Goal: Task Accomplishment & Management: Manage account settings

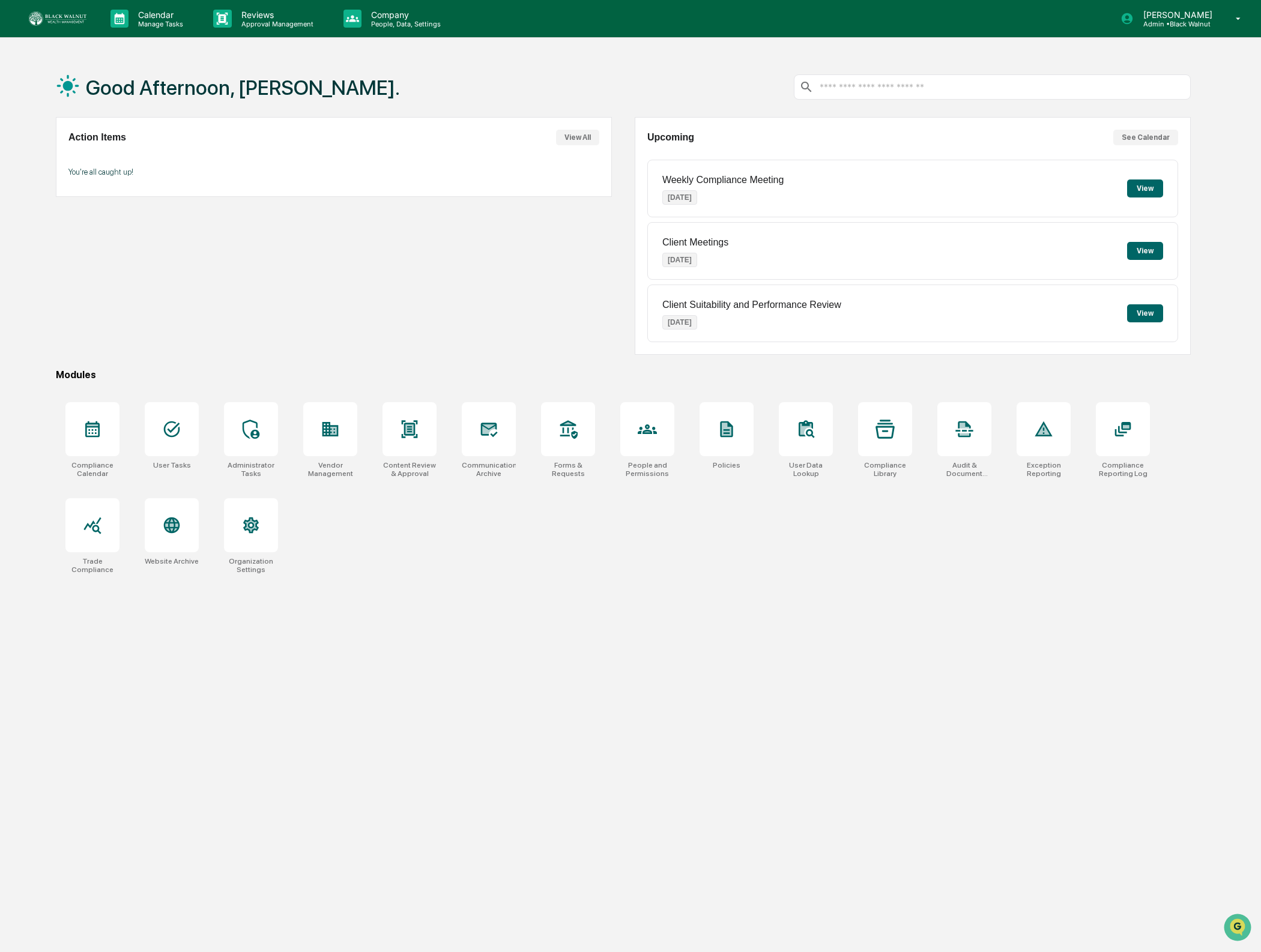
scroll to position [1, 0]
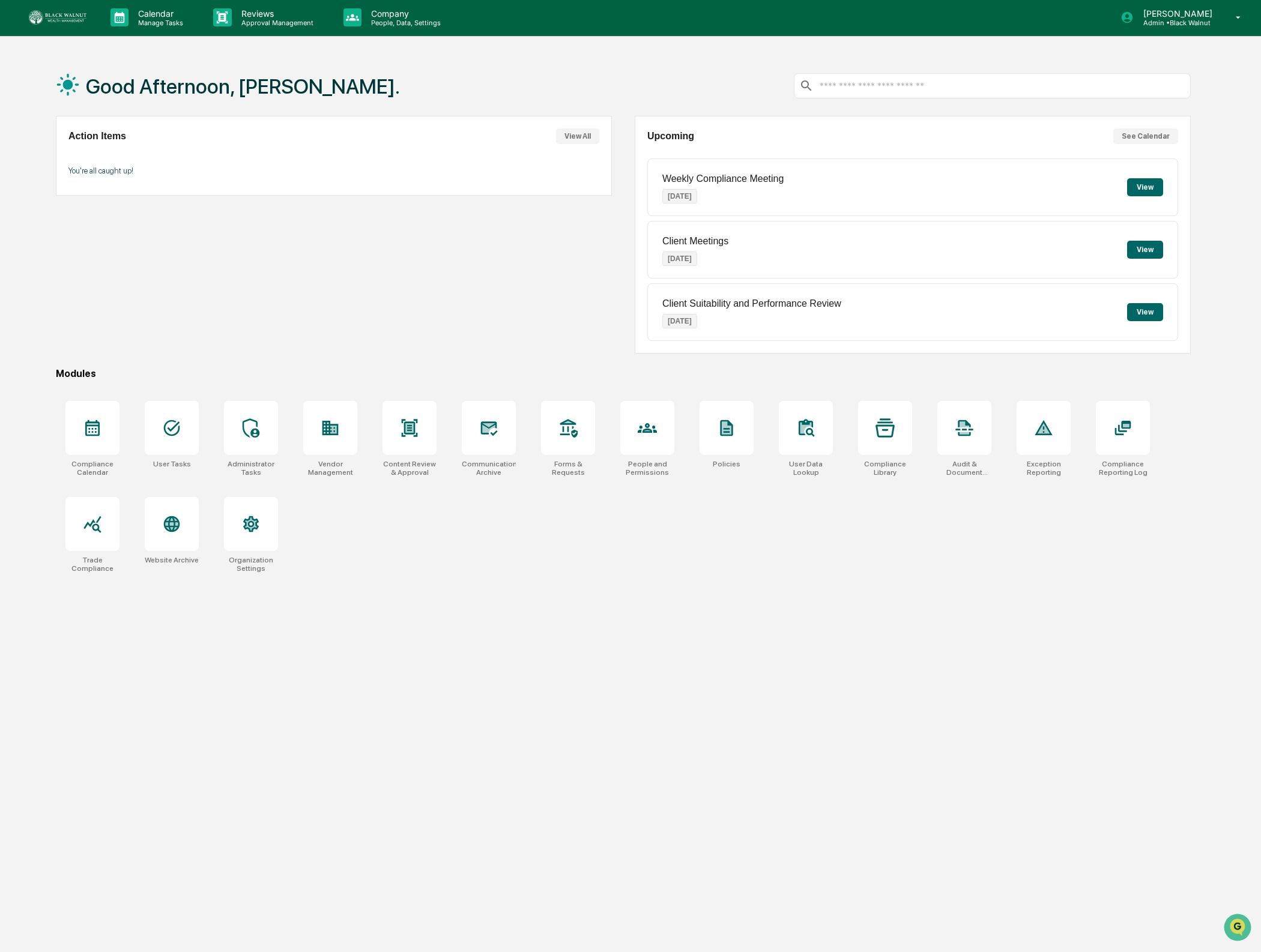
click at [871, 586] on div "Good Afternoon, [PERSON_NAME]. Action Items View All You're all caught up! Upco…" at bounding box center [623, 531] width 1170 height 952
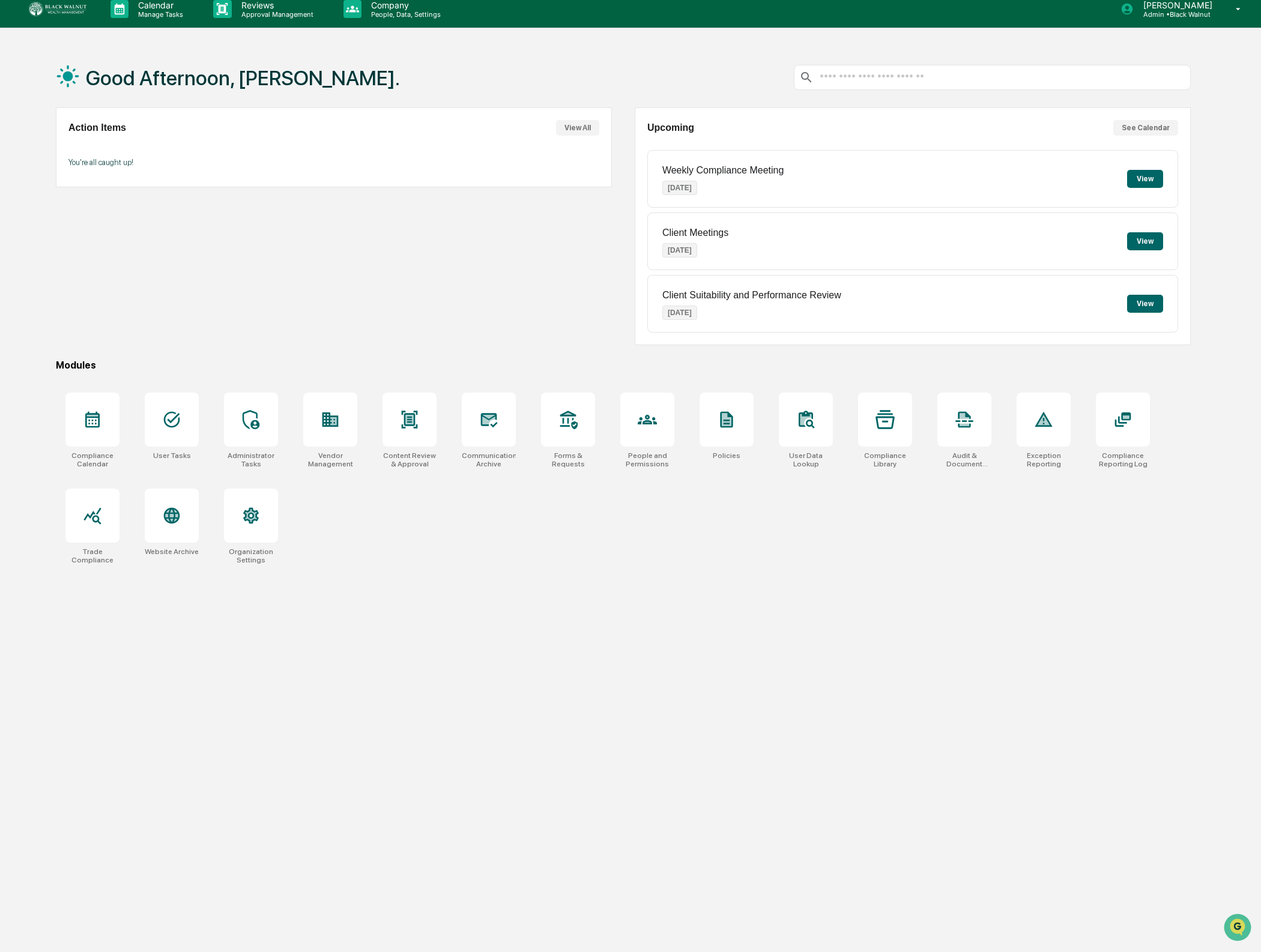
scroll to position [13, 0]
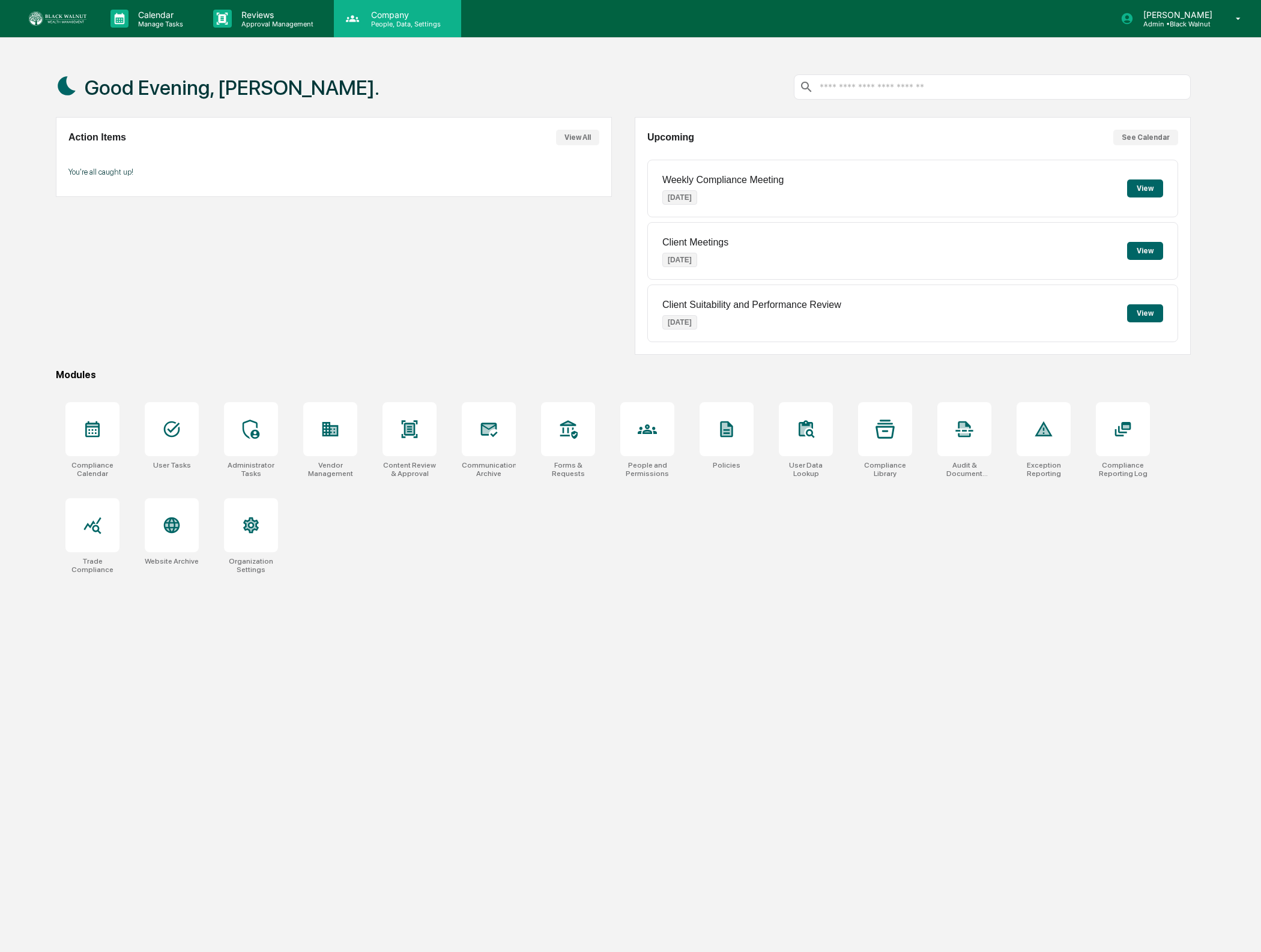
click at [358, 9] on icon at bounding box center [352, 18] width 18 height 18
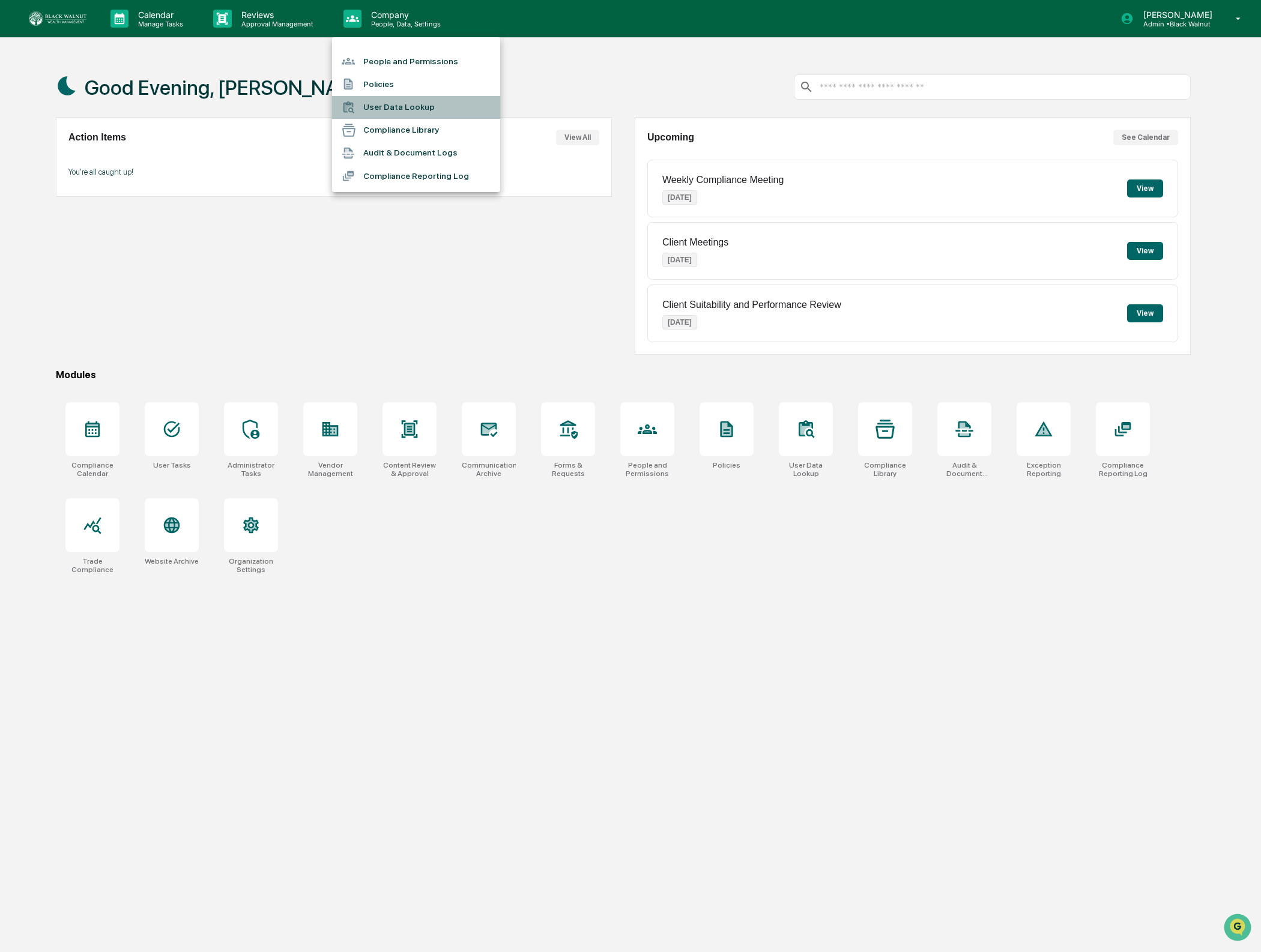
click at [394, 111] on li "User Data Lookup" at bounding box center [416, 107] width 168 height 22
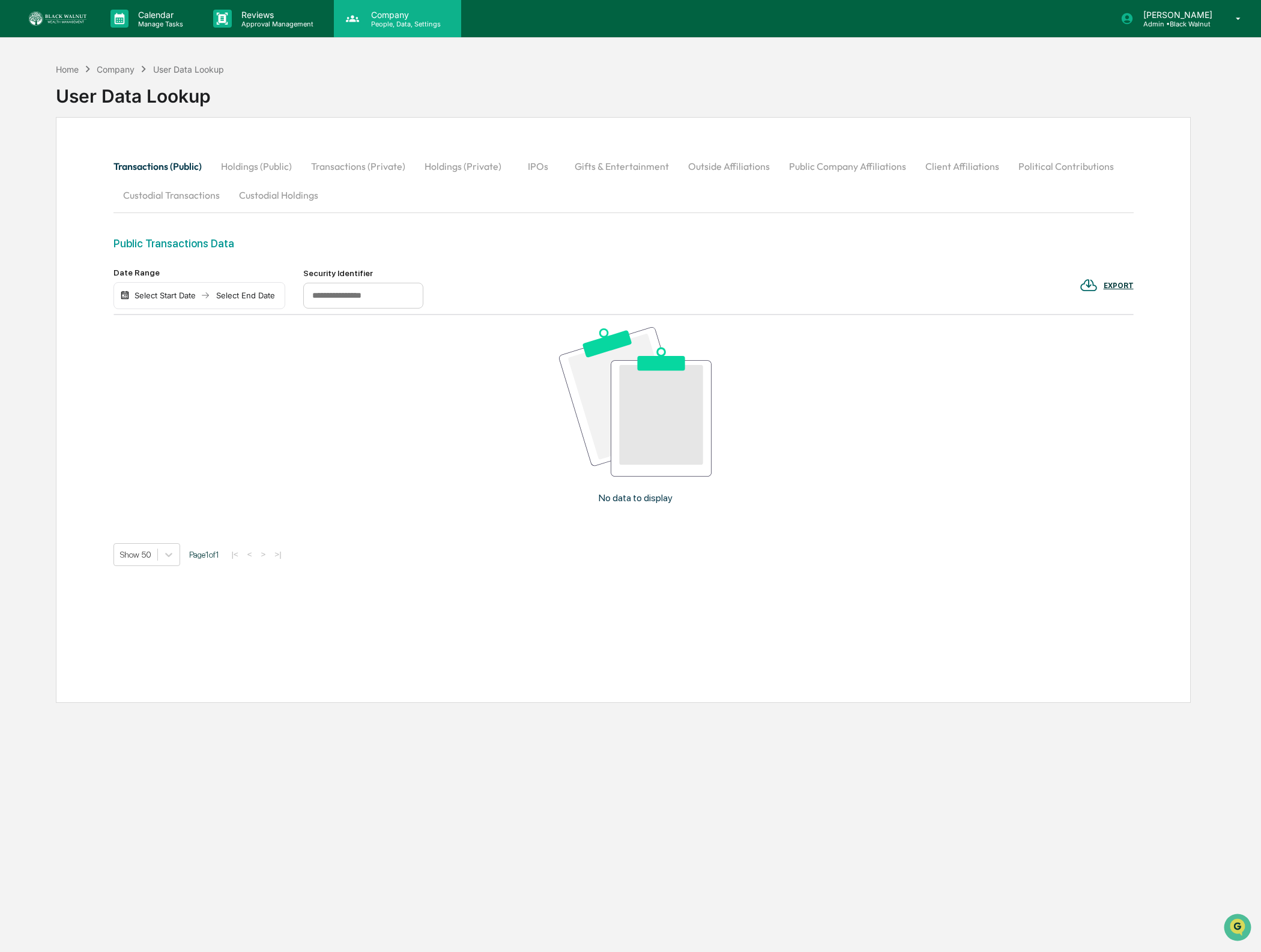
click at [387, 21] on p "People, Data, Settings" at bounding box center [404, 24] width 85 height 9
click at [403, 28] on div "Company People, Data, Settings" at bounding box center [398, 18] width 127 height 37
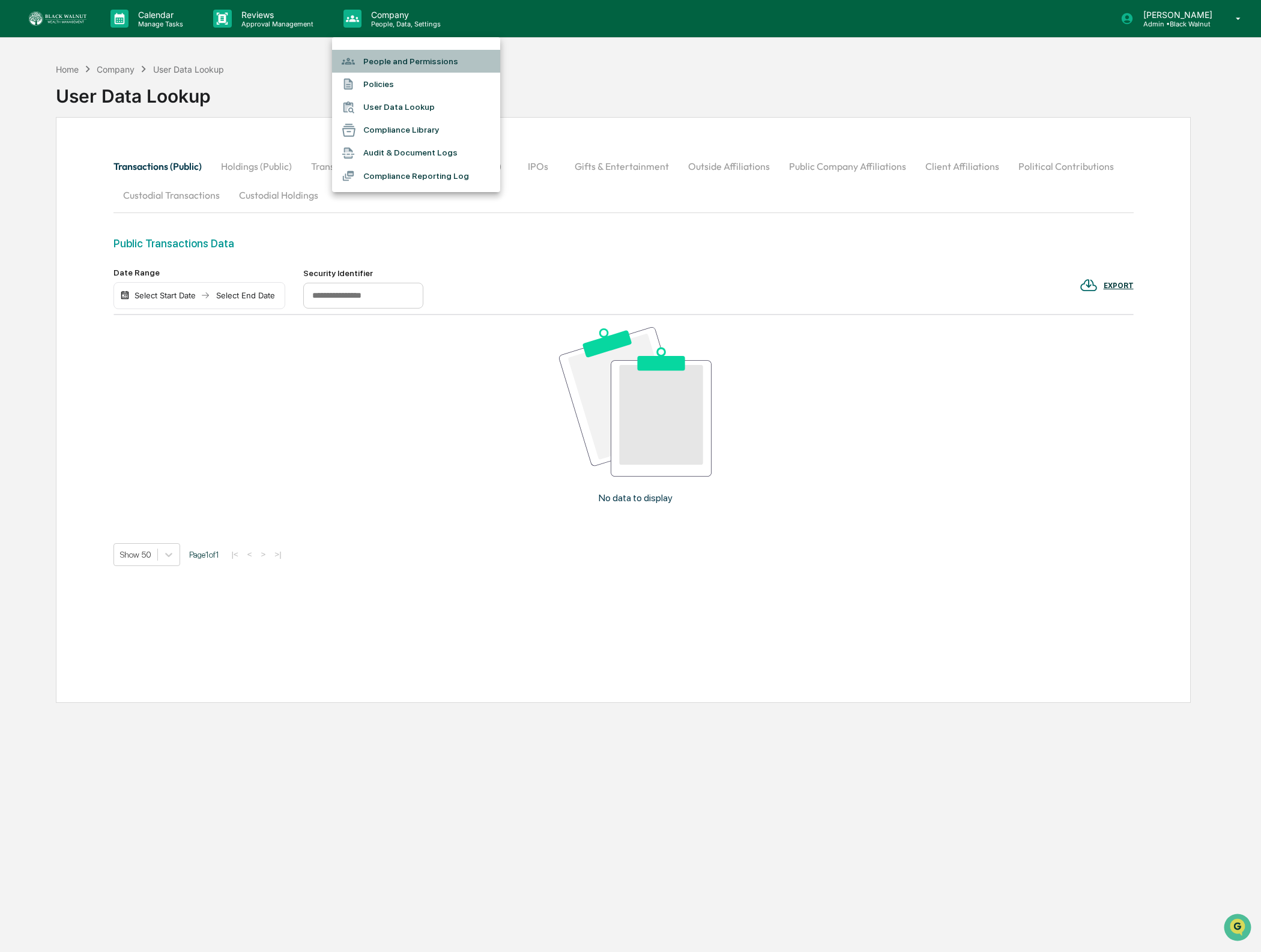
click at [399, 62] on li "People and Permissions" at bounding box center [416, 61] width 168 height 22
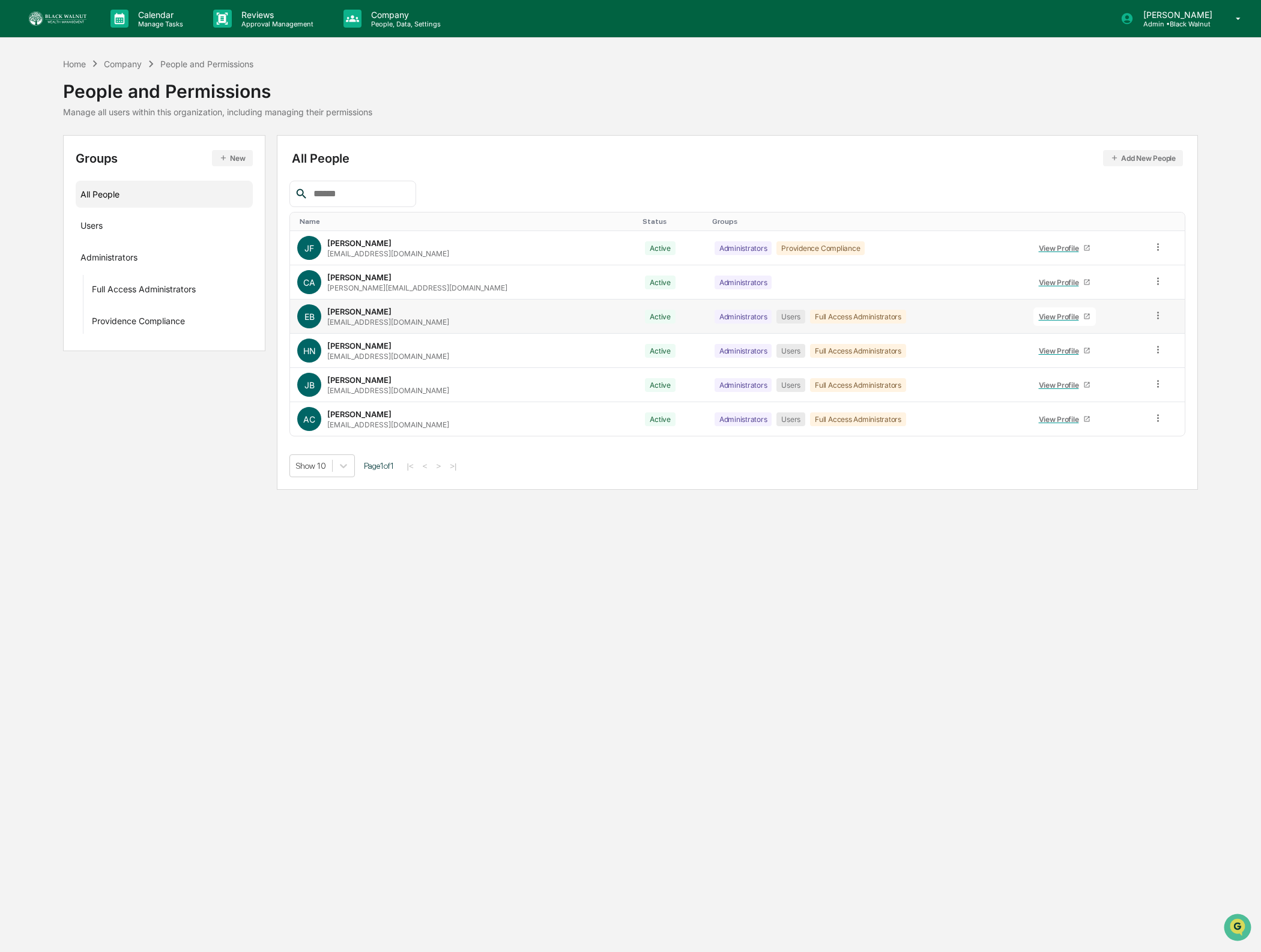
click at [1152, 319] on icon at bounding box center [1158, 316] width 12 height 12
click at [1101, 403] on div "Reset Password" at bounding box center [1105, 407] width 100 height 14
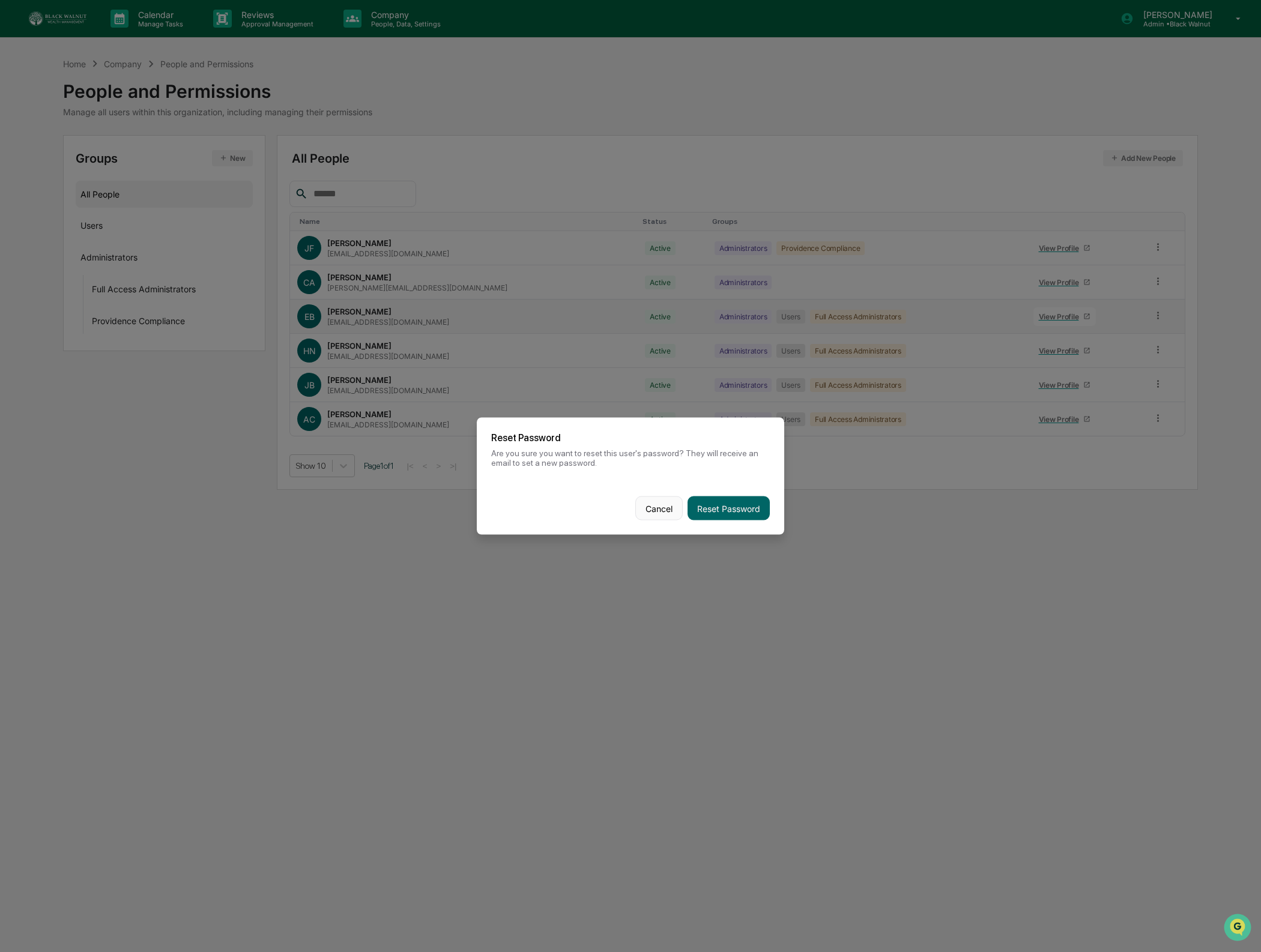
click at [660, 501] on button "Cancel" at bounding box center [658, 507] width 47 height 24
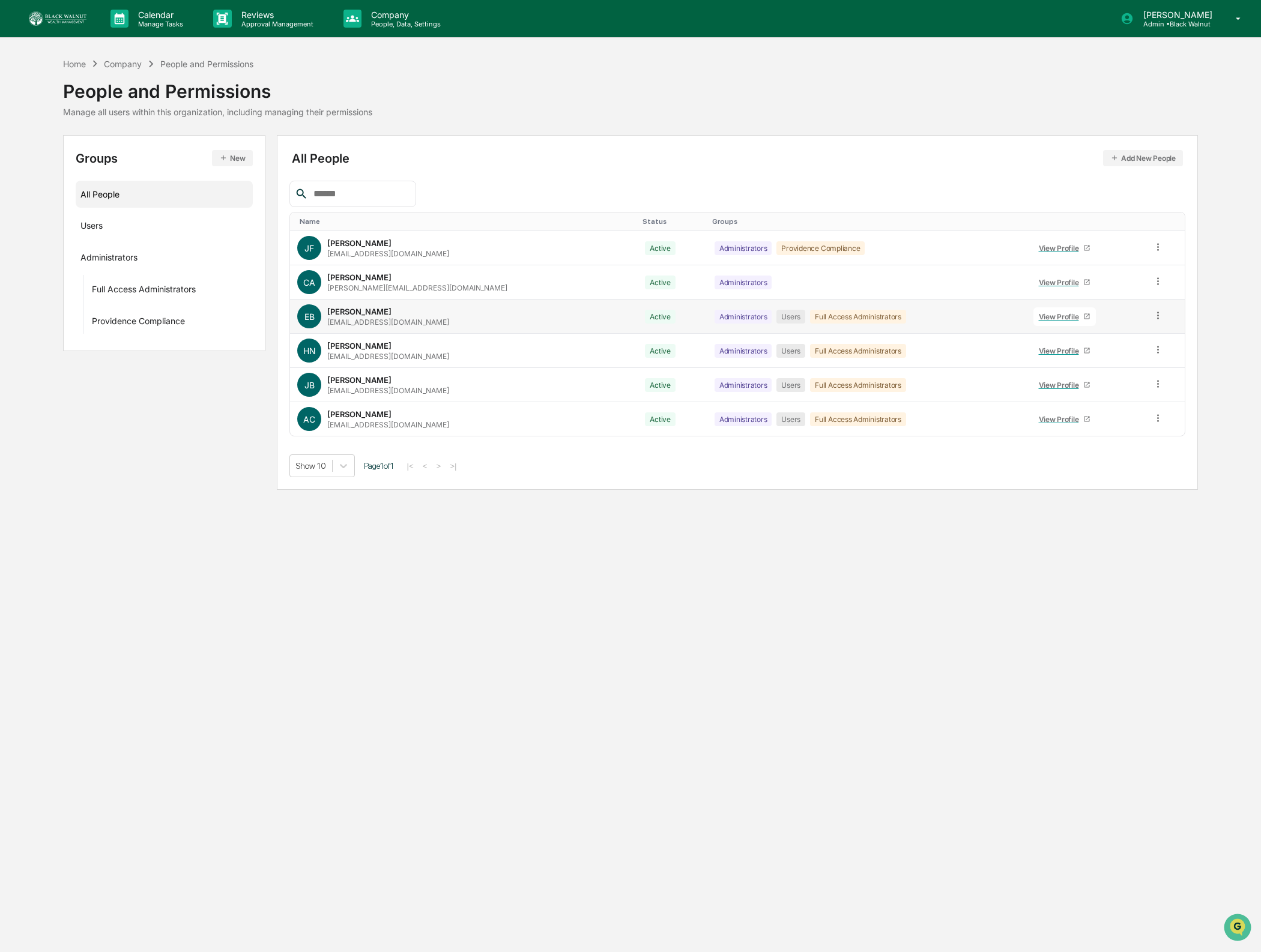
click at [1157, 317] on icon at bounding box center [1157, 315] width 1 height 7
click at [1088, 405] on div "Reset Password" at bounding box center [1105, 407] width 100 height 14
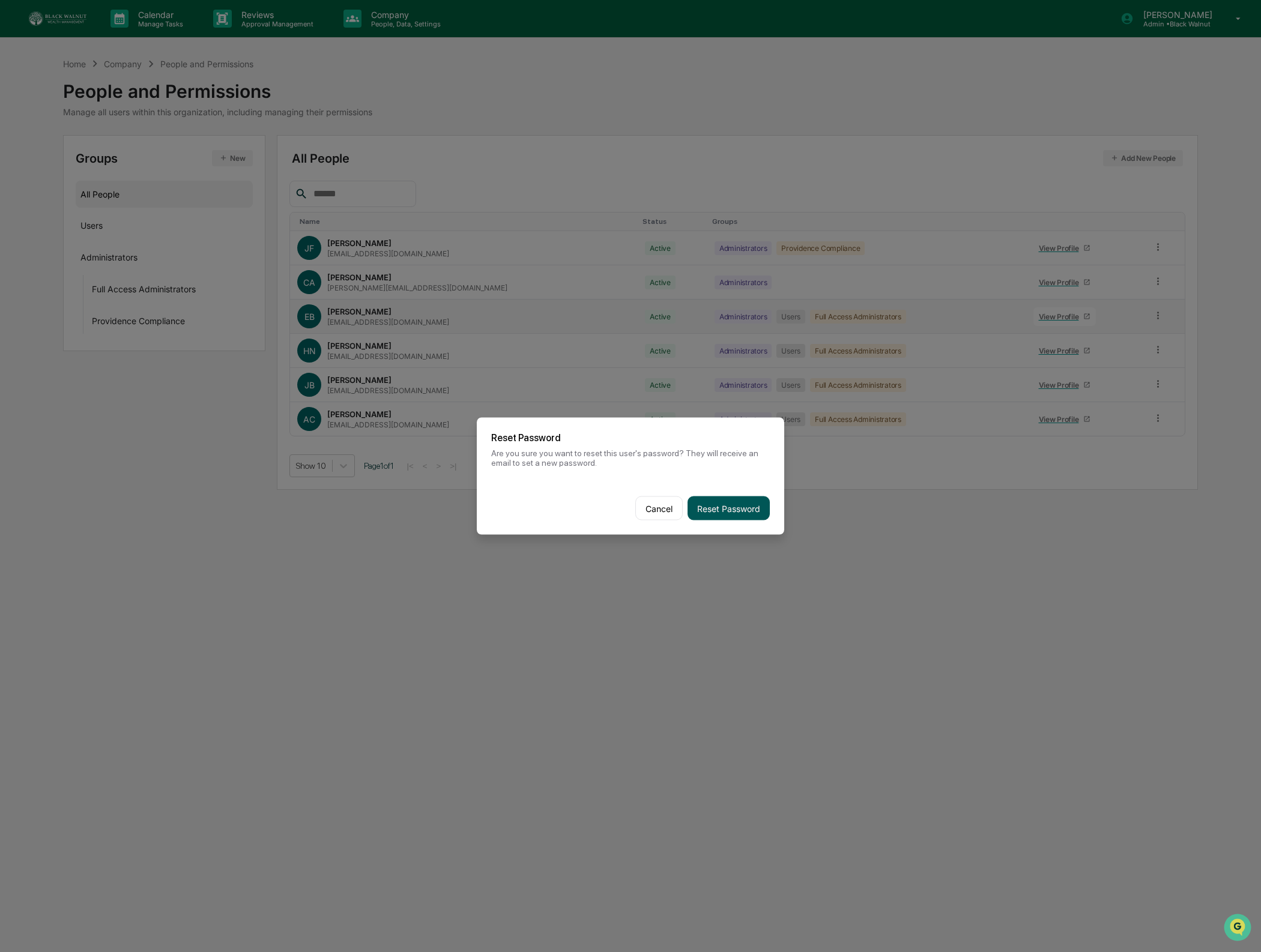
click at [726, 503] on button "Reset Password" at bounding box center [729, 507] width 83 height 24
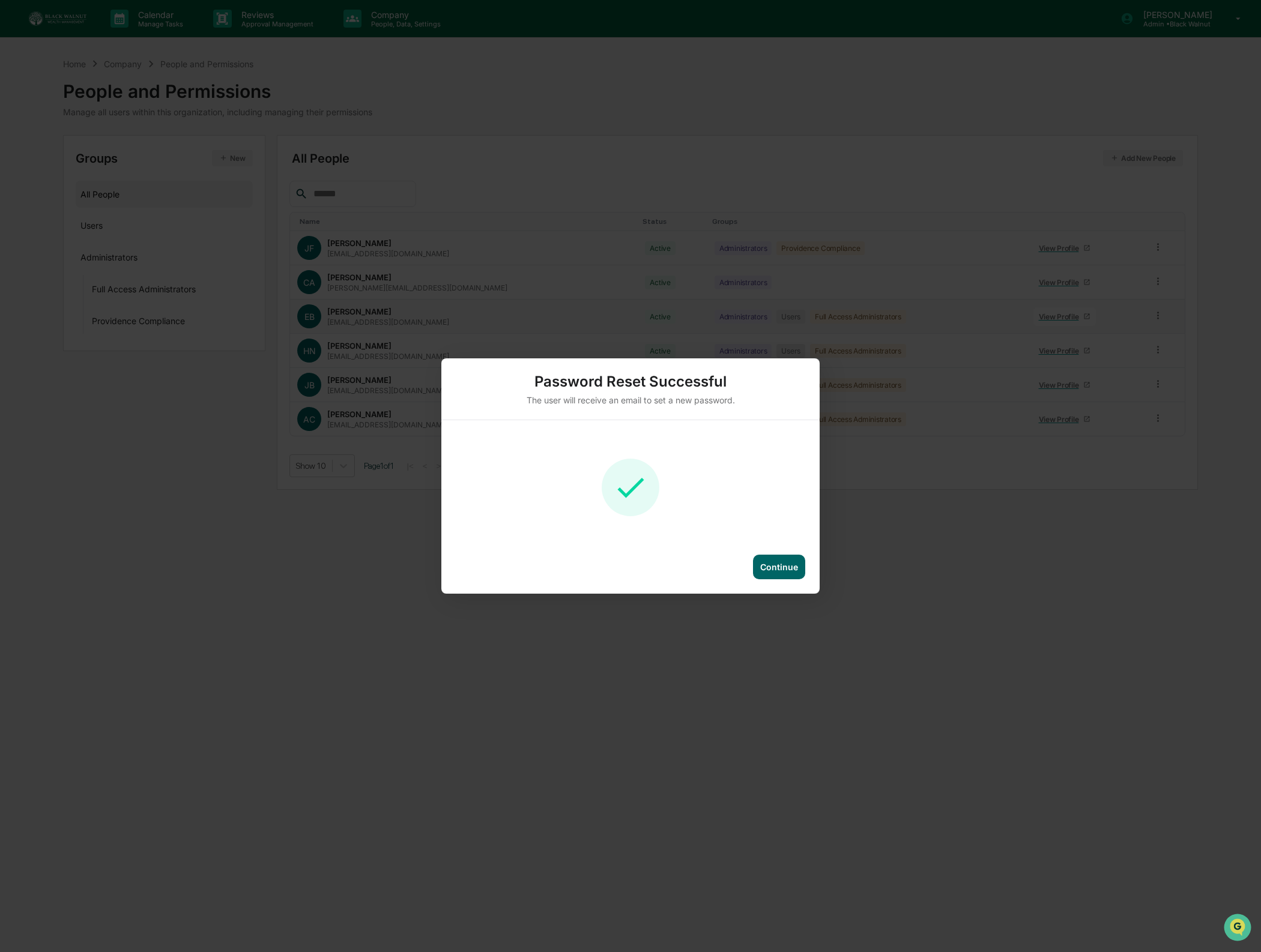
drag, startPoint x: 766, startPoint y: 587, endPoint x: 771, endPoint y: 581, distance: 7.8
click at [771, 581] on div "Continue" at bounding box center [630, 574] width 378 height 39
click at [774, 570] on div "Continue" at bounding box center [779, 567] width 38 height 10
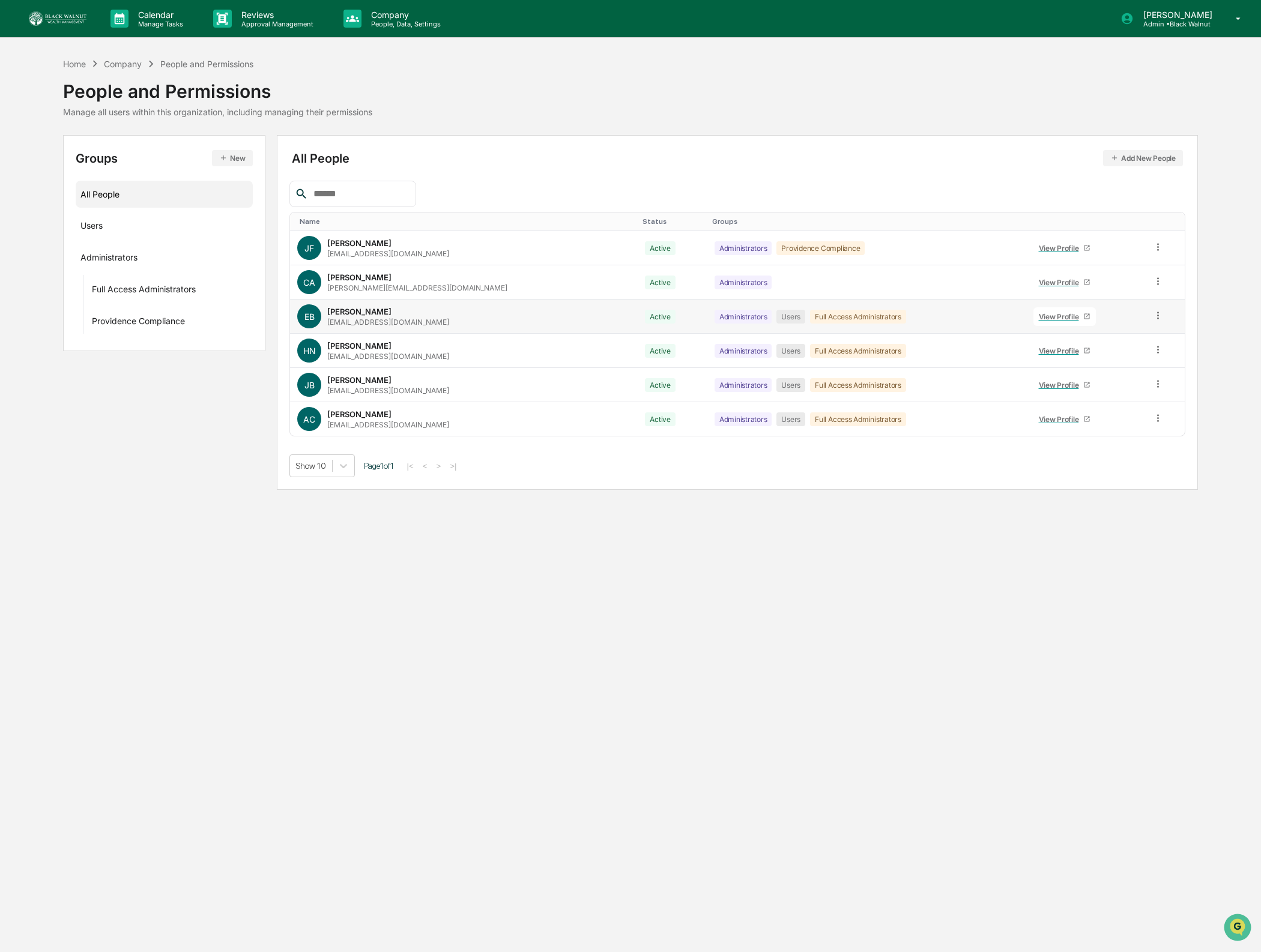
click at [52, 14] on img at bounding box center [58, 19] width 58 height 14
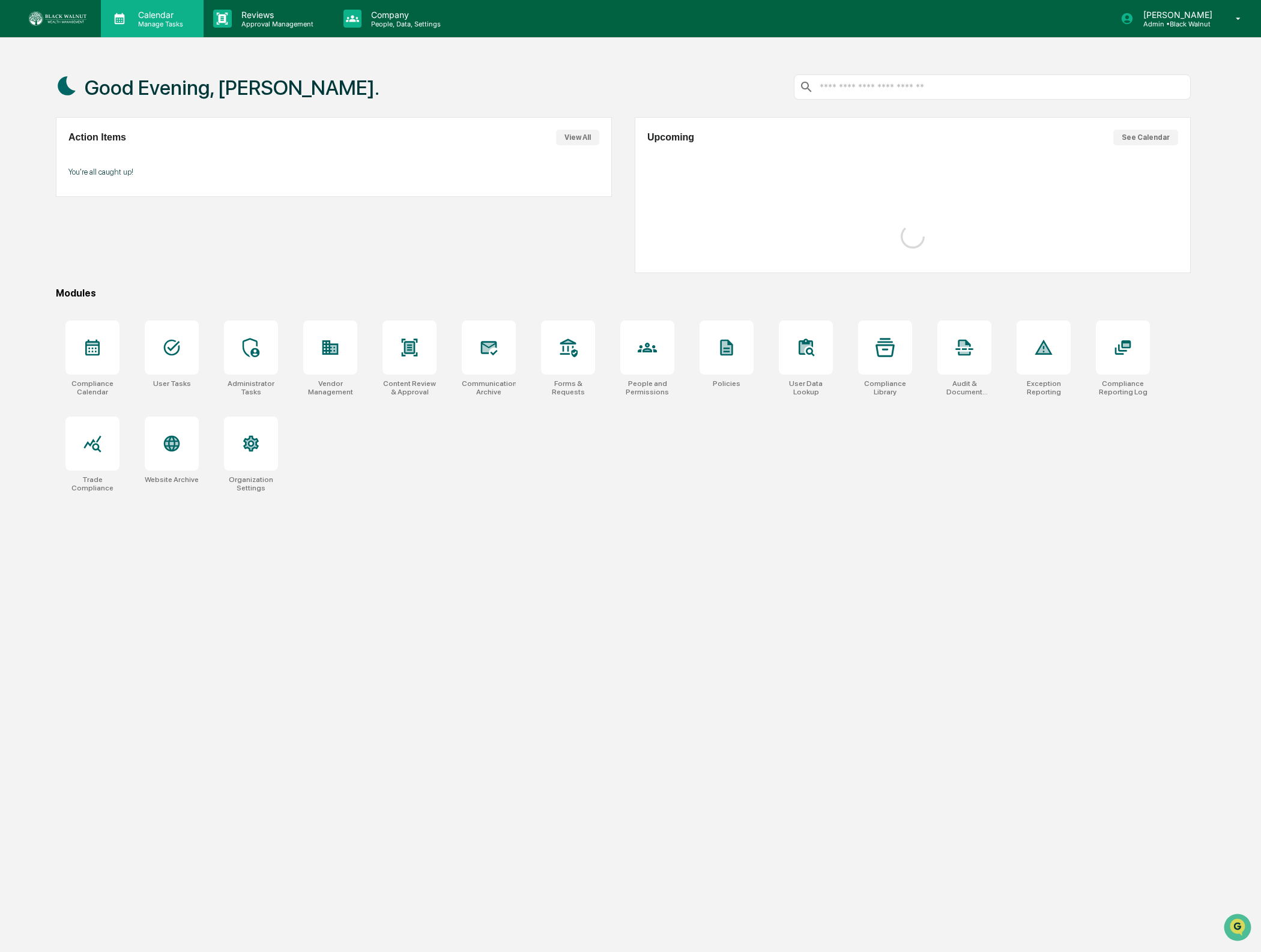
click at [123, 14] on icon at bounding box center [120, 19] width 10 height 12
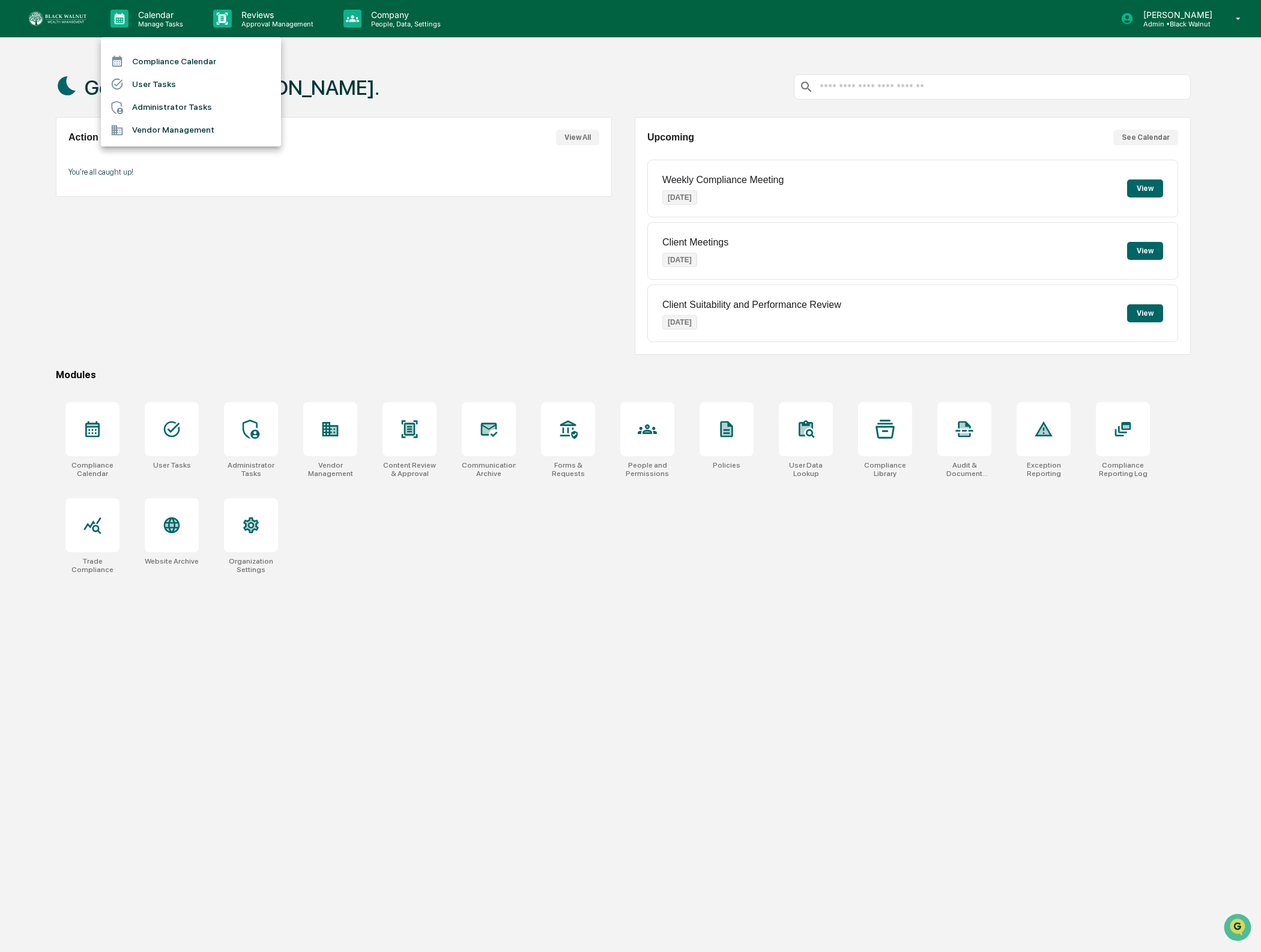
click at [151, 56] on li "Compliance Calendar" at bounding box center [190, 61] width 180 height 22
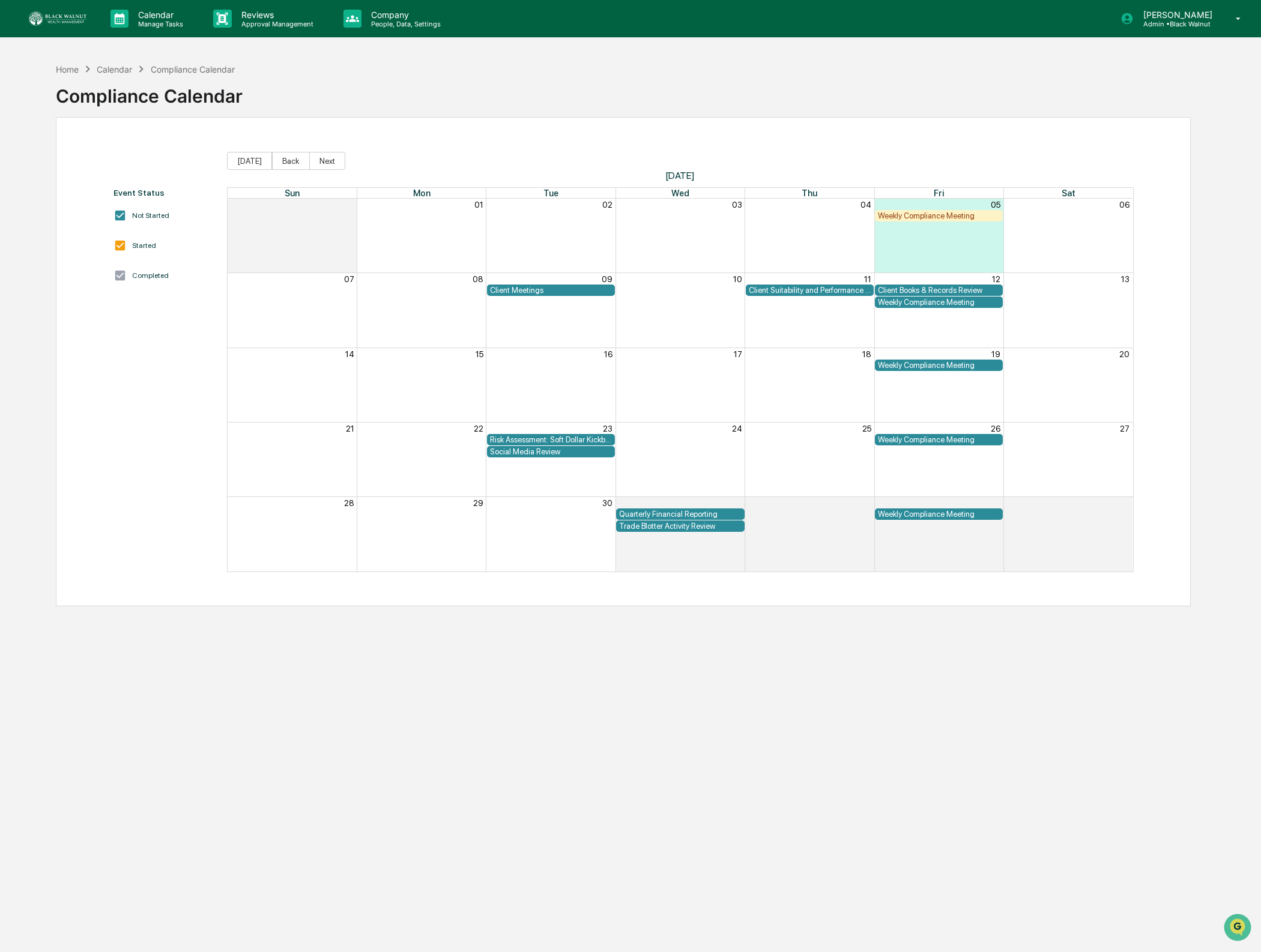
click at [120, 69] on div "Calendar" at bounding box center [114, 69] width 35 height 10
click at [198, 25] on div "Calendar Manage Tasks" at bounding box center [152, 18] width 103 height 37
click at [240, 15] on div at bounding box center [630, 476] width 1261 height 952
click at [238, 20] on p "Approval Management" at bounding box center [275, 24] width 88 height 9
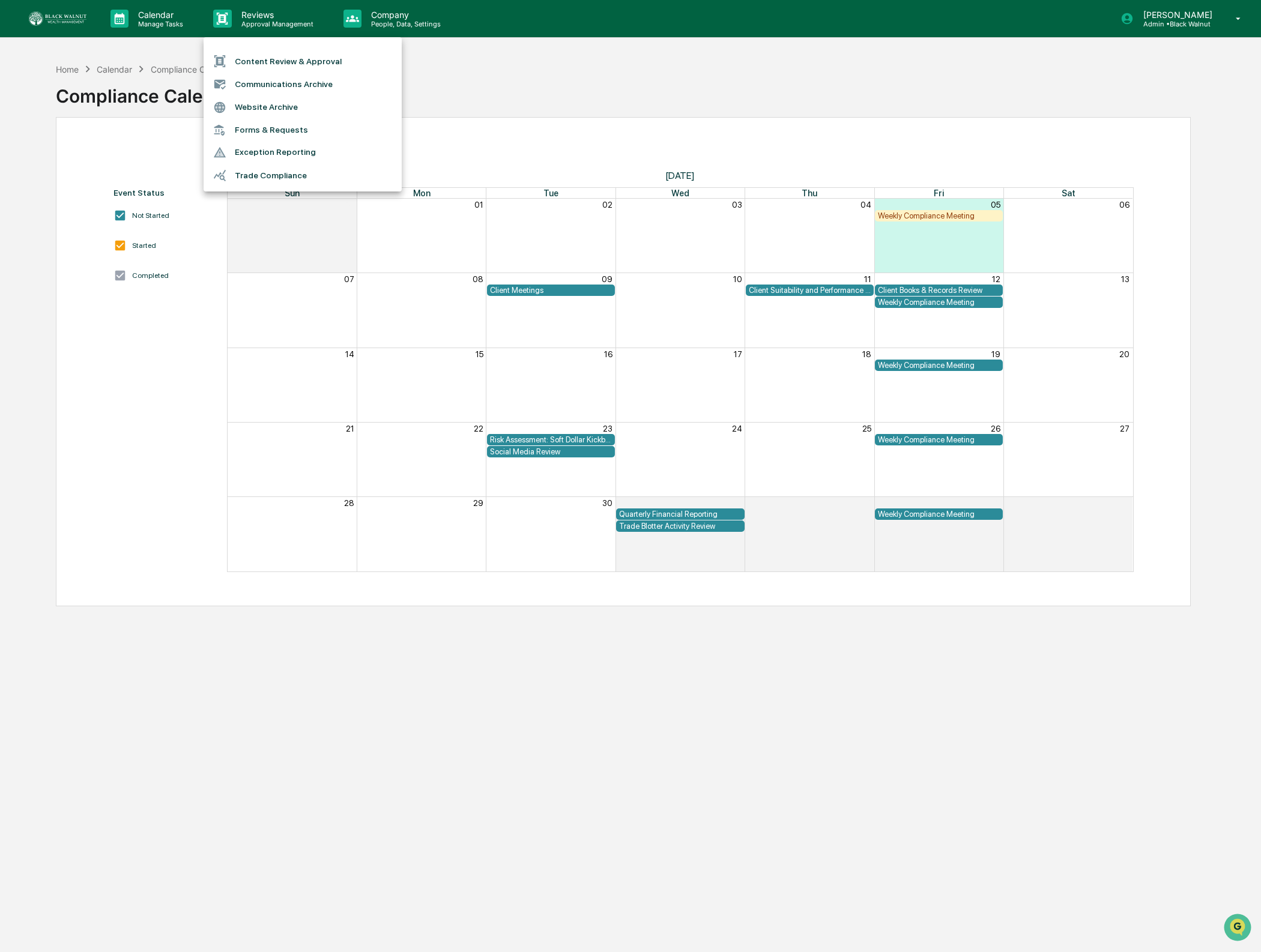
click at [382, 16] on div at bounding box center [630, 476] width 1261 height 952
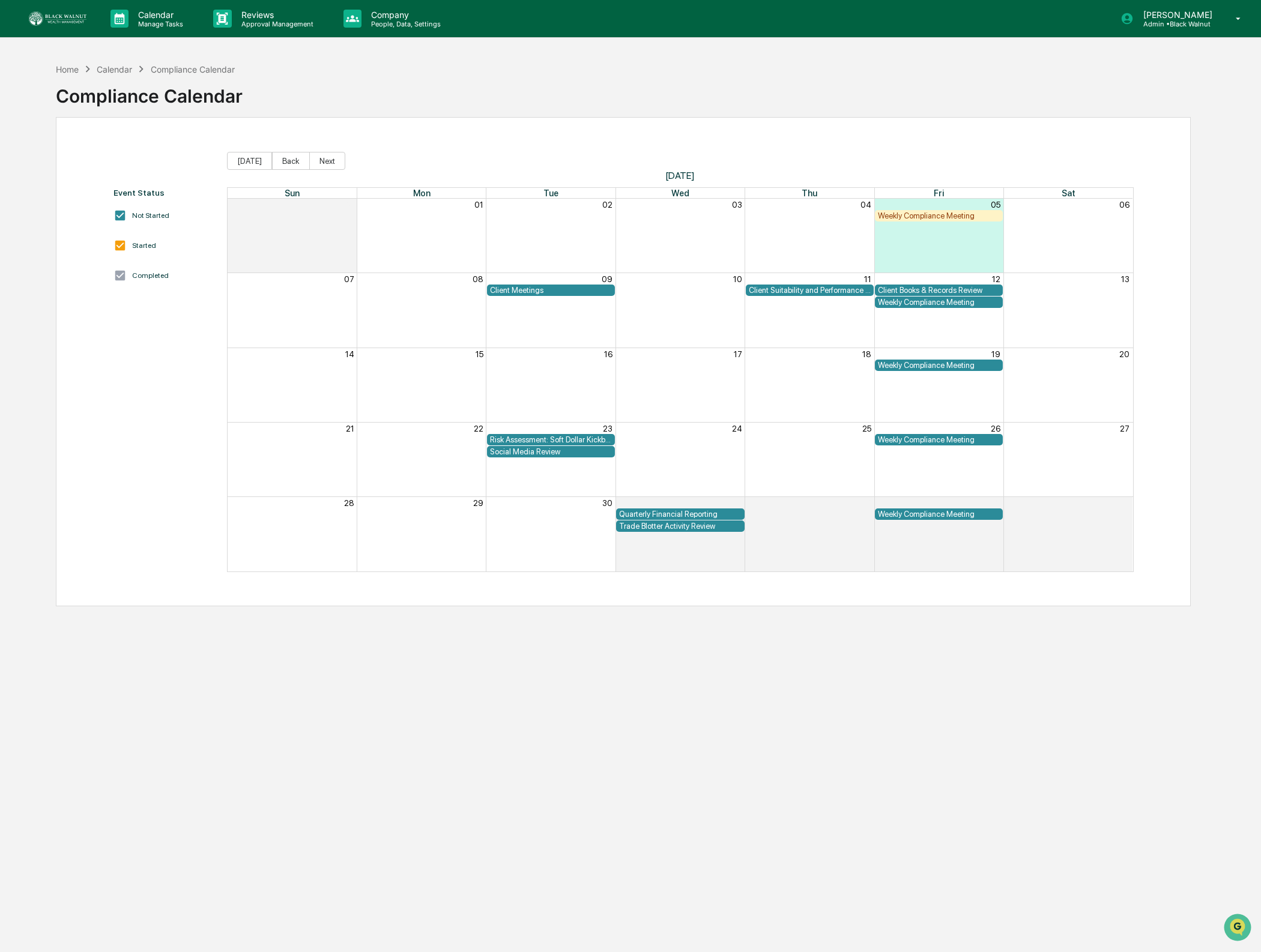
click at [382, 16] on div "Content Review & Approval Communications Archive Website Archive Forms & Reques…" at bounding box center [630, 476] width 1261 height 952
click at [377, 18] on p "Company" at bounding box center [404, 14] width 85 height 10
click at [623, 40] on div at bounding box center [630, 476] width 1261 height 952
click at [71, 20] on img at bounding box center [58, 19] width 58 height 14
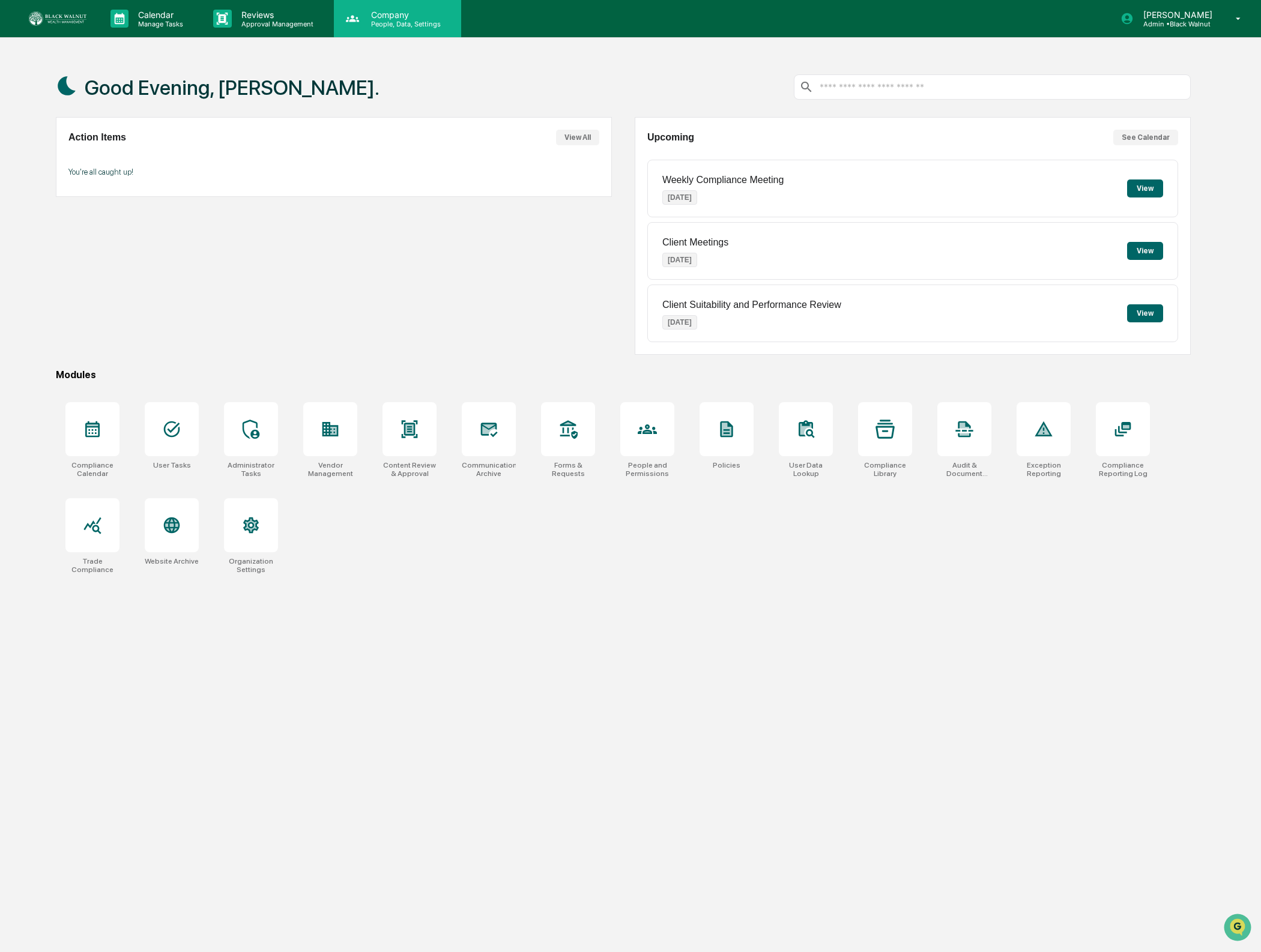
click at [361, 16] on p "Company" at bounding box center [404, 14] width 85 height 10
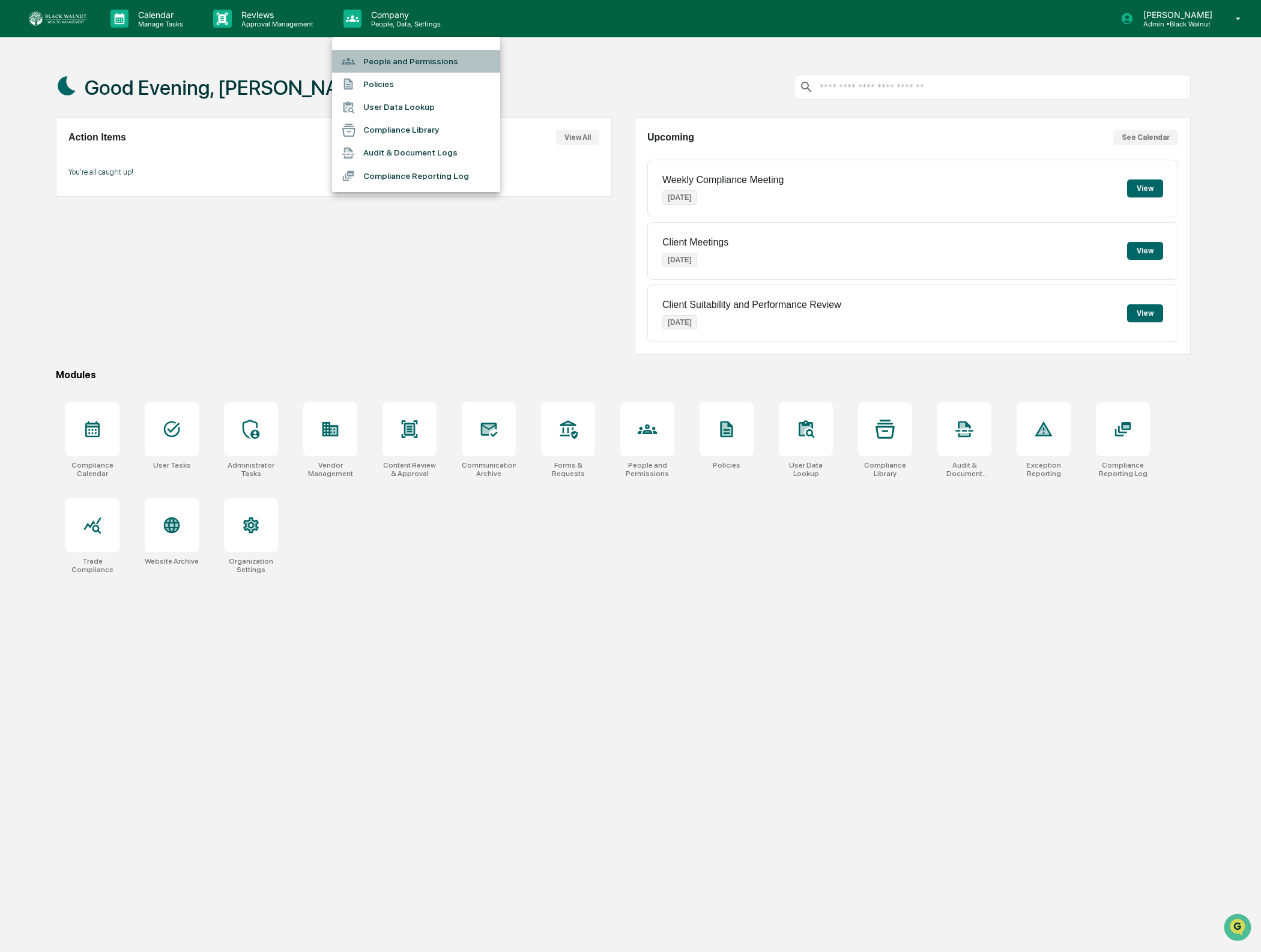
click at [409, 65] on li "People and Permissions" at bounding box center [416, 61] width 168 height 22
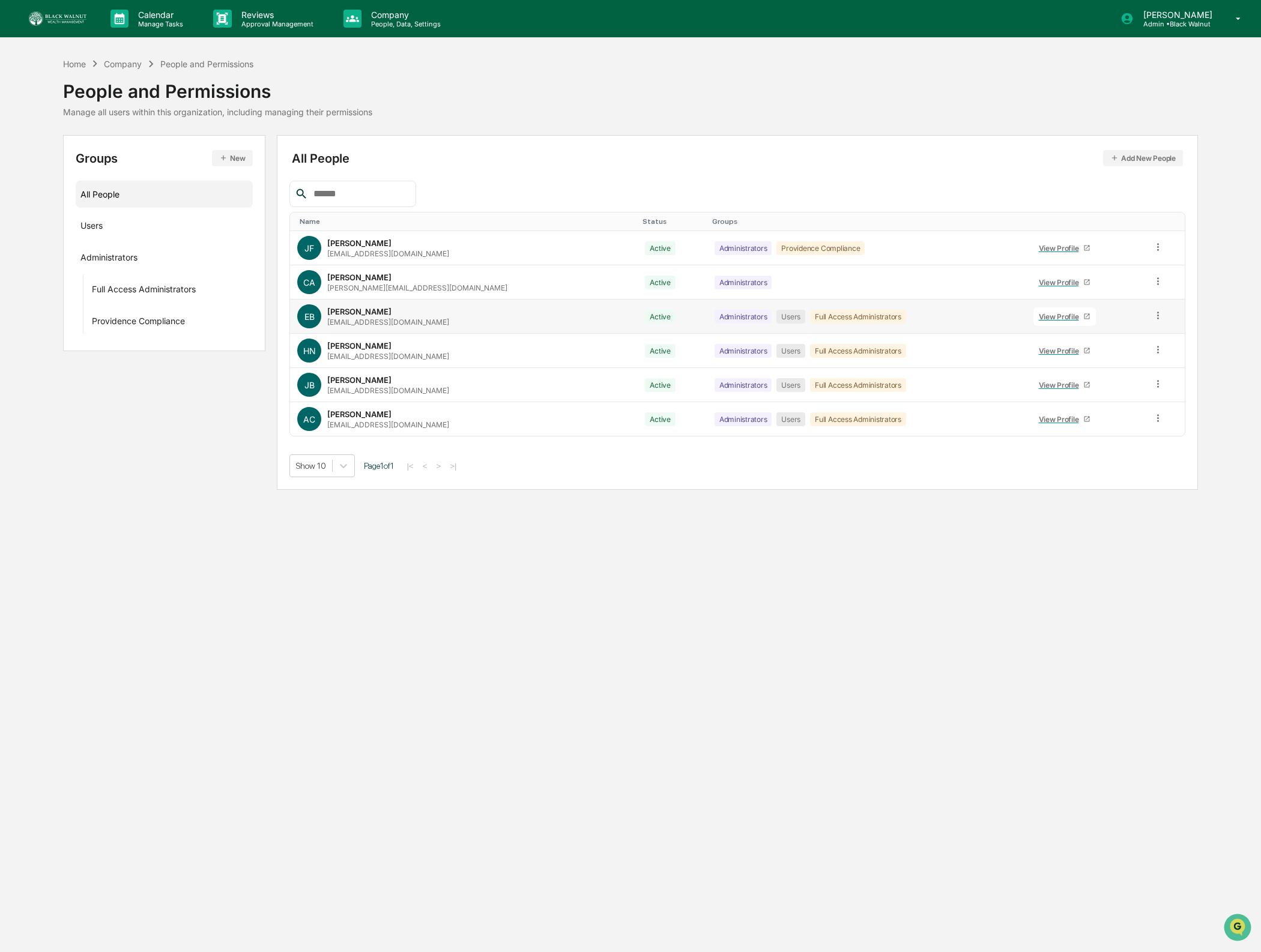
click at [1158, 315] on icon at bounding box center [1158, 316] width 12 height 12
click at [883, 174] on div "All People Add New People Name Status Groups JF Jaye Faggett jfaggett@providenc…" at bounding box center [737, 312] width 896 height 329
click at [1055, 316] on div "View Profile" at bounding box center [1061, 316] width 45 height 9
click at [1152, 318] on icon at bounding box center [1158, 316] width 12 height 12
click at [1107, 528] on div "Calendar Manage Tasks Reviews Approval Management Company People, Data, Setting…" at bounding box center [630, 476] width 1261 height 952
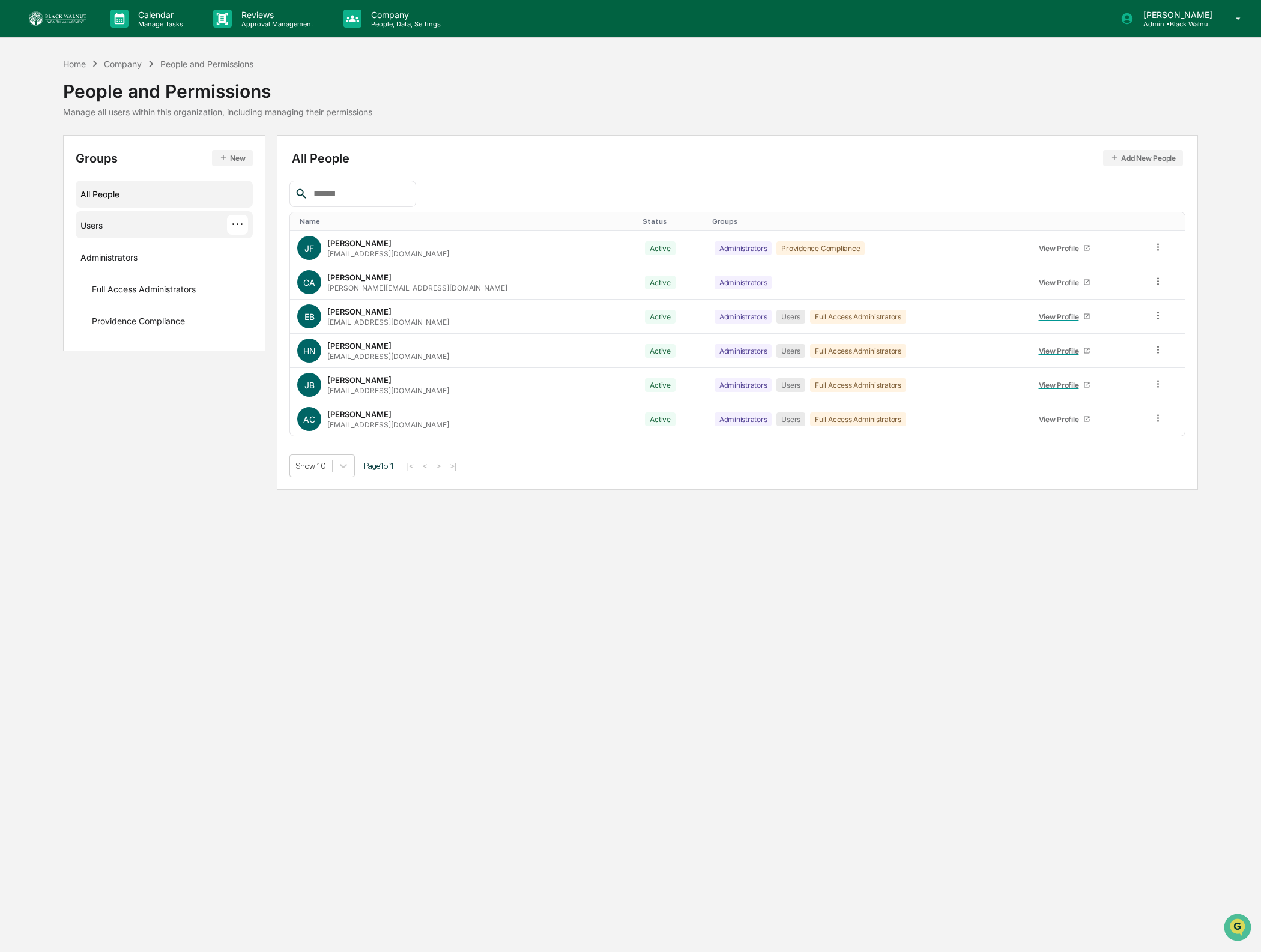
click at [127, 228] on div "Users ···" at bounding box center [164, 224] width 167 height 20
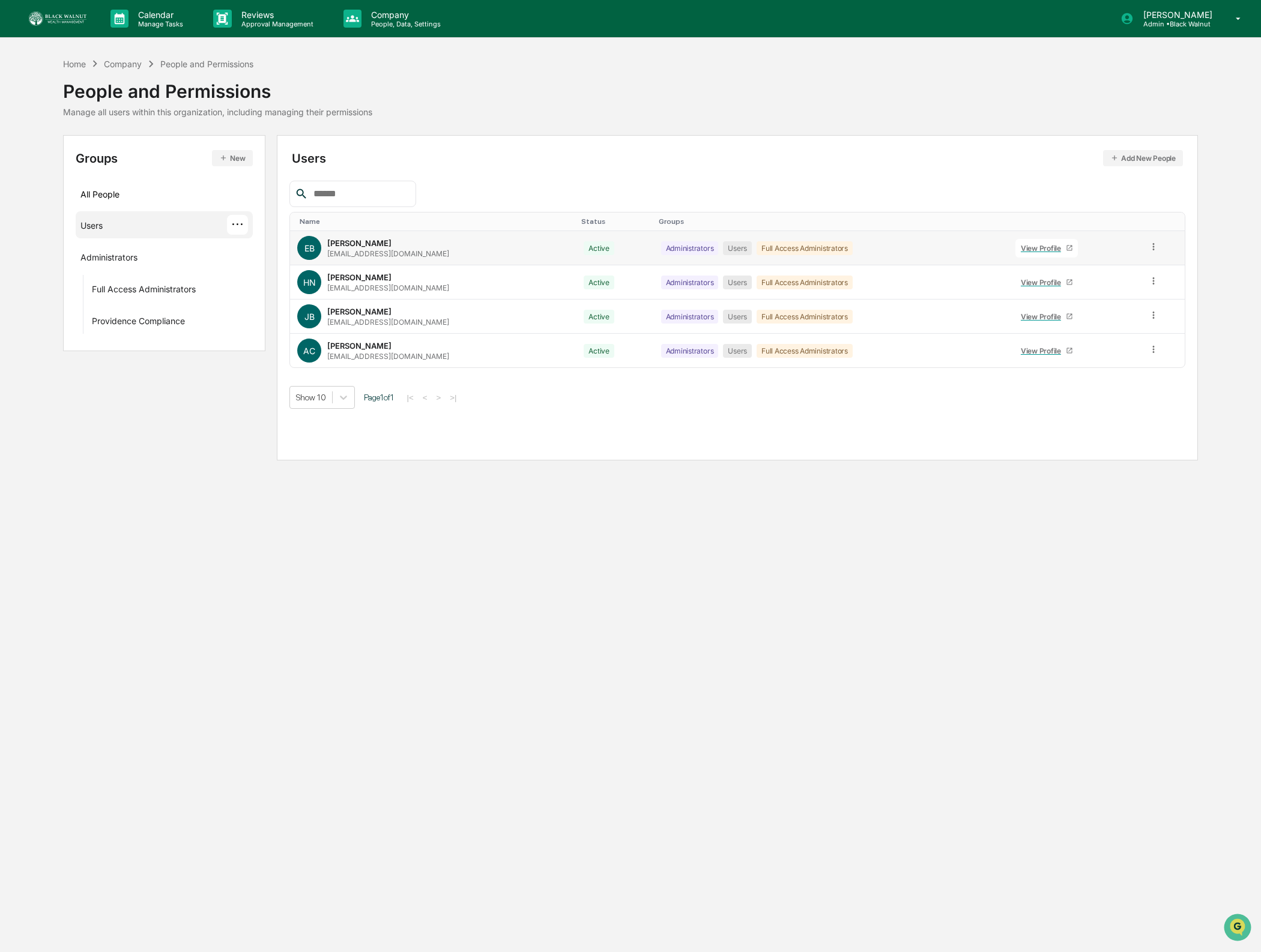
click at [1151, 253] on icon at bounding box center [1154, 247] width 12 height 12
click at [1031, 185] on div at bounding box center [737, 193] width 896 height 26
click at [1210, 10] on p "[PERSON_NAME]" at bounding box center [1176, 14] width 85 height 10
click at [1198, 51] on li "User settings" at bounding box center [1167, 53] width 168 height 22
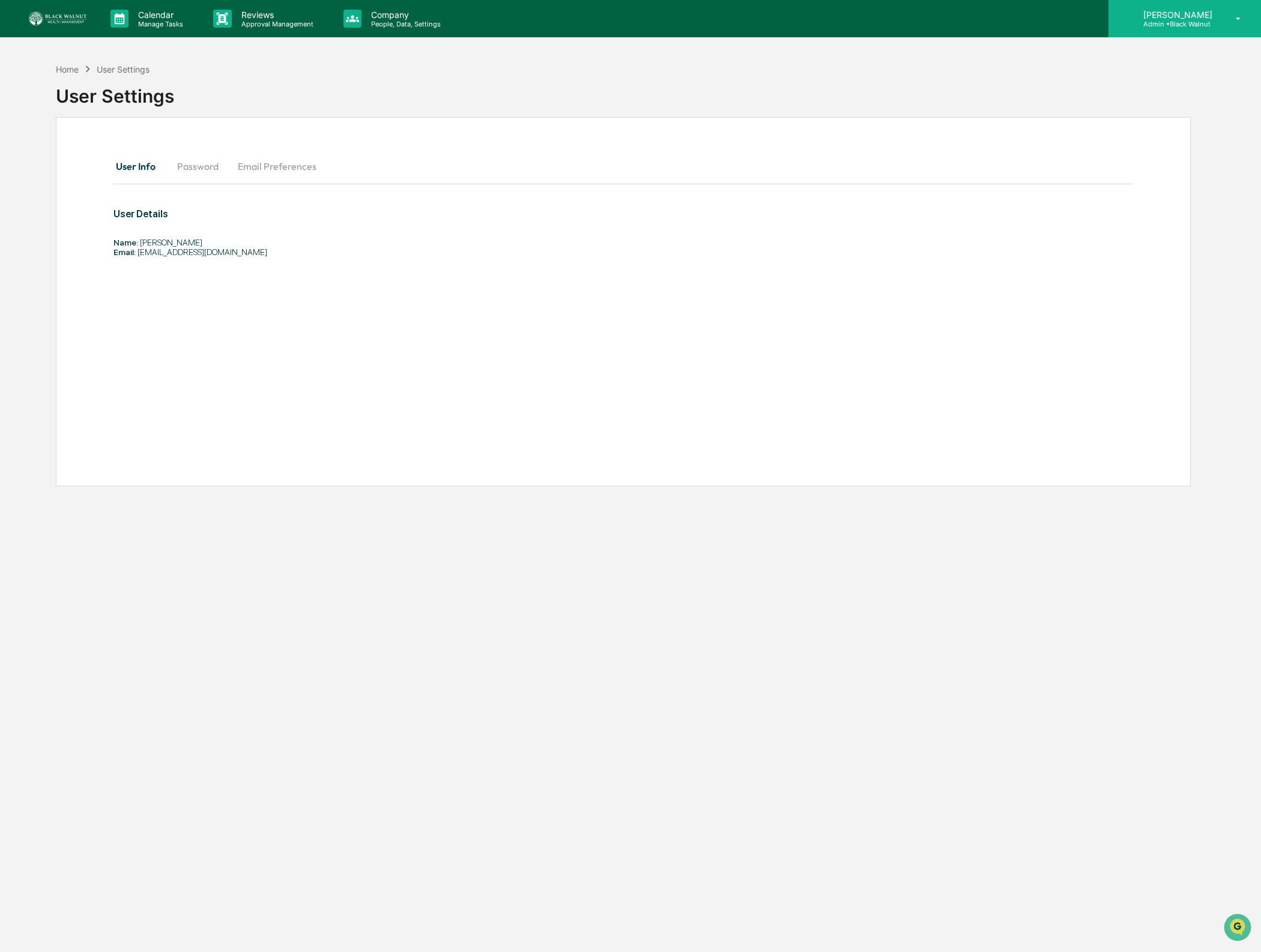
click at [1215, 13] on p "[PERSON_NAME]" at bounding box center [1176, 14] width 85 height 10
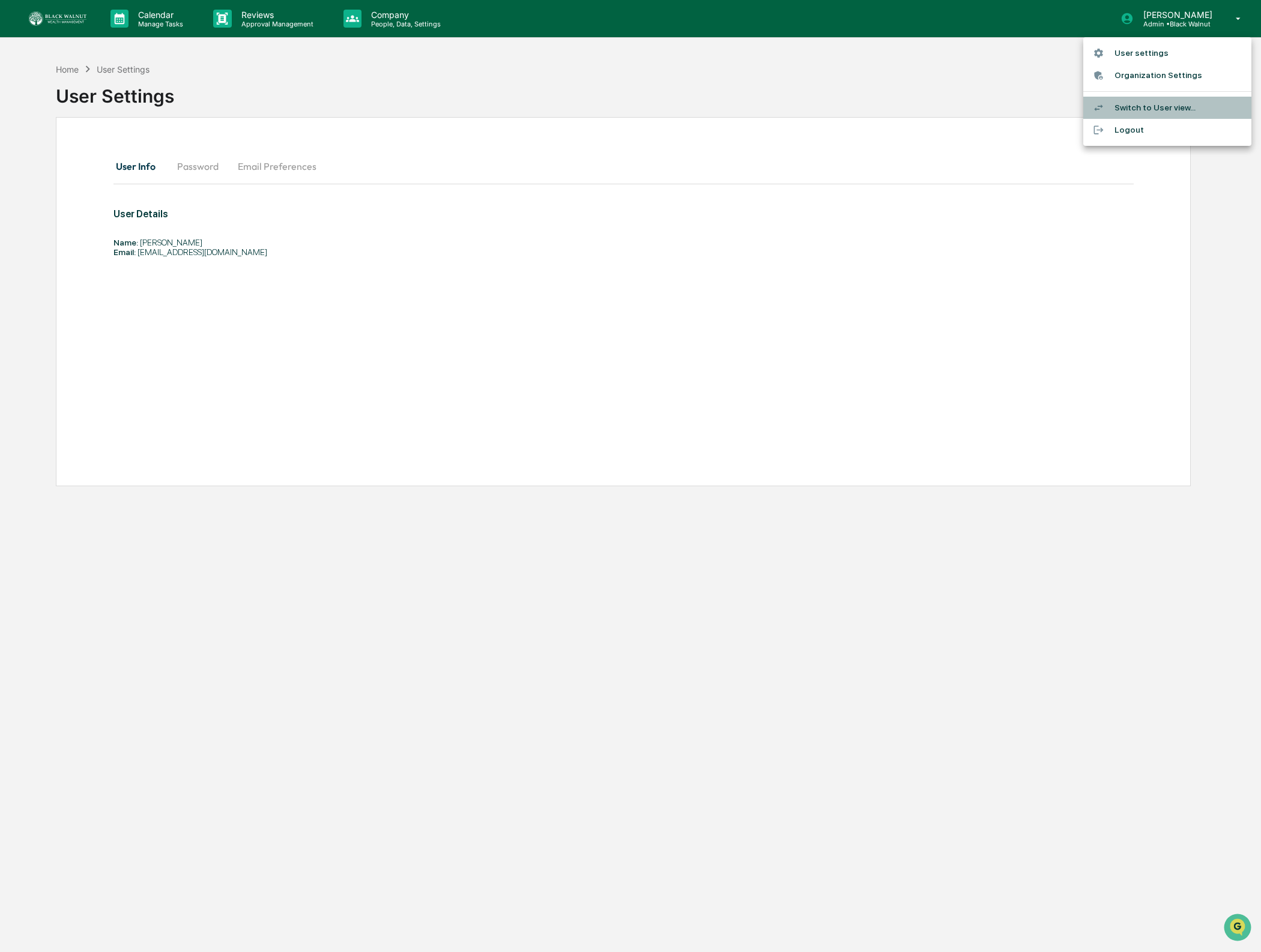
click at [1171, 106] on li "Switch to User view..." at bounding box center [1167, 107] width 168 height 22
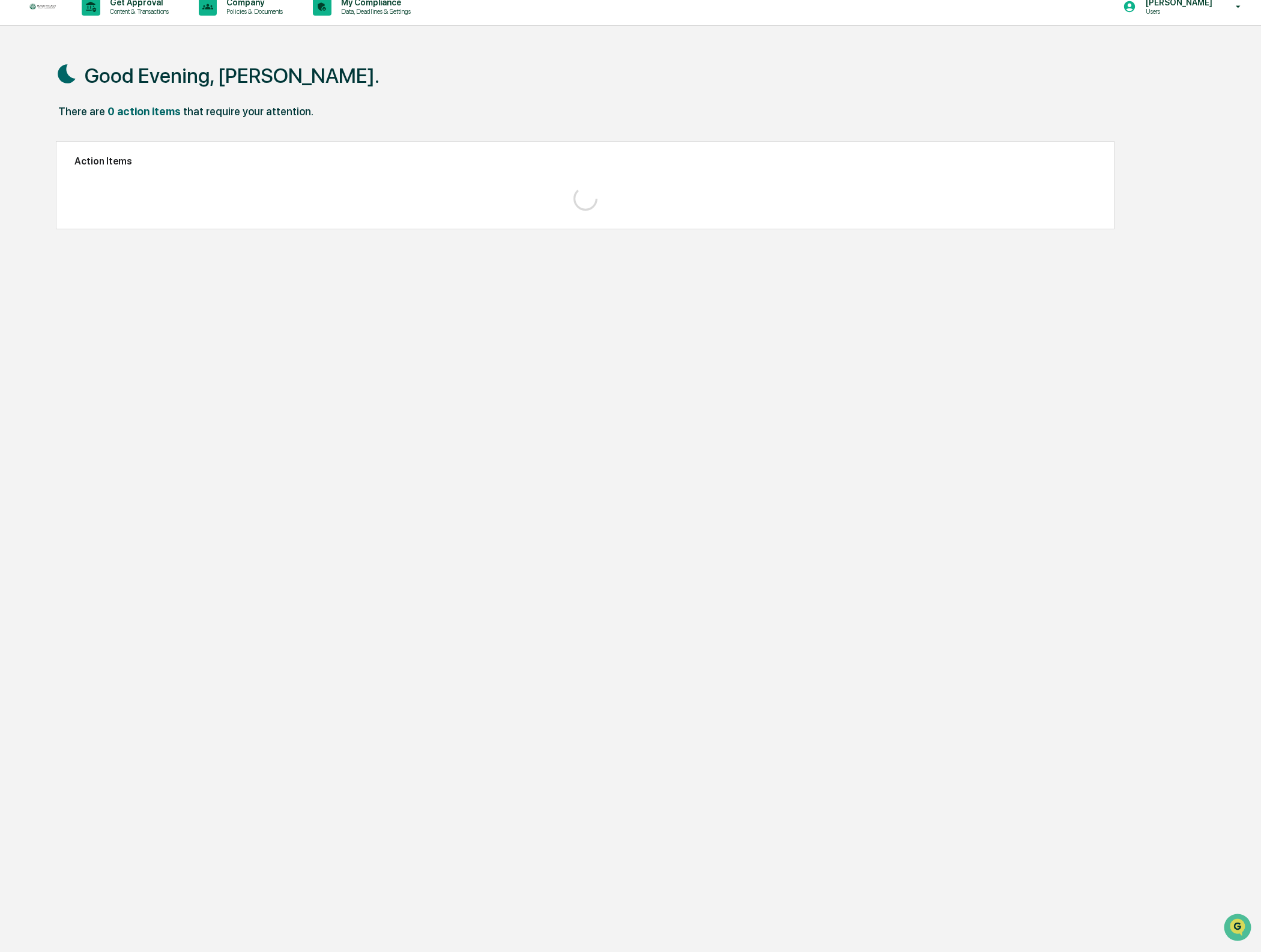
scroll to position [13, 0]
click at [1063, 184] on button "View" at bounding box center [1057, 184] width 77 height 20
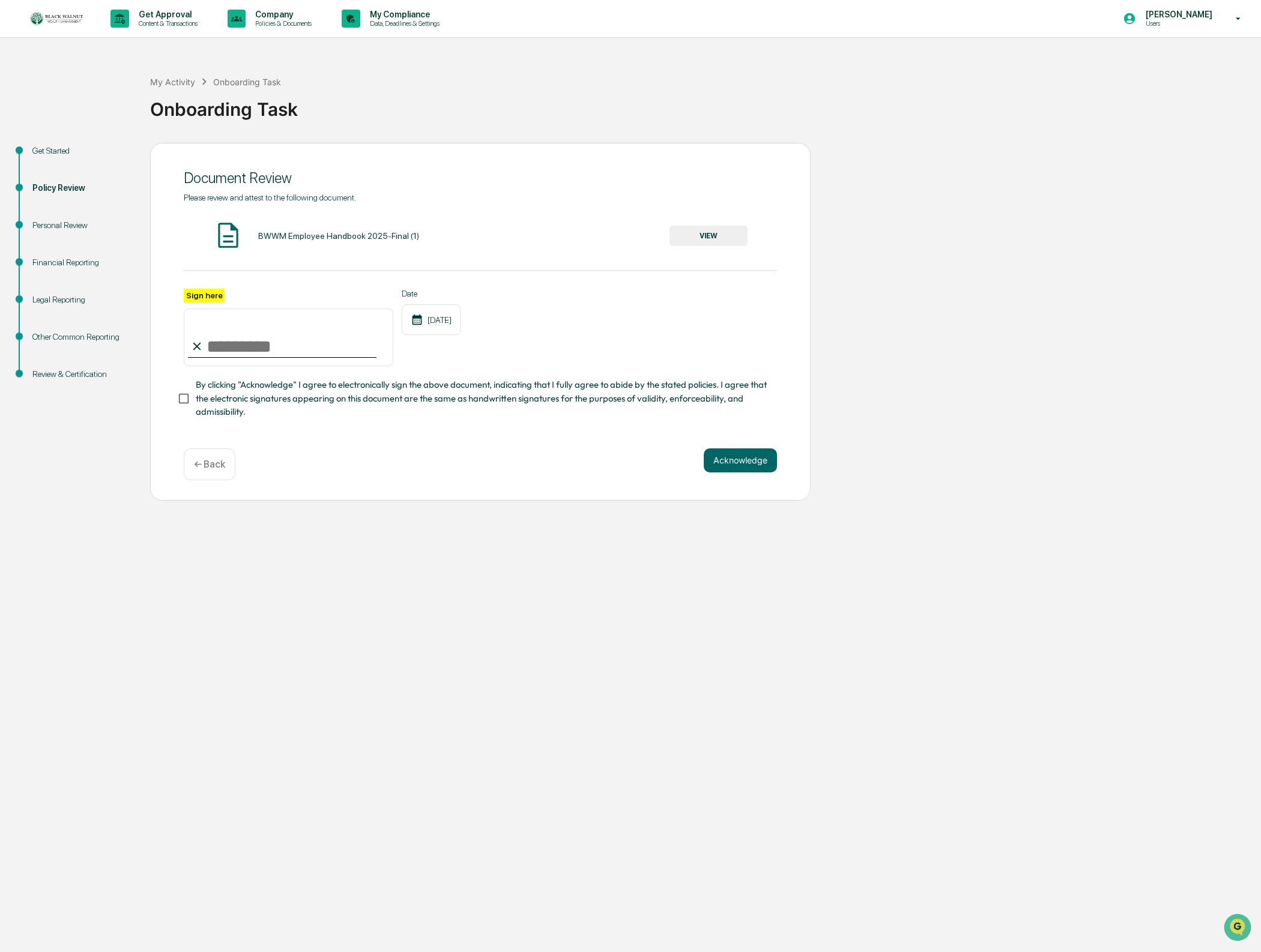
click at [85, 29] on link at bounding box center [64, 18] width 72 height 37
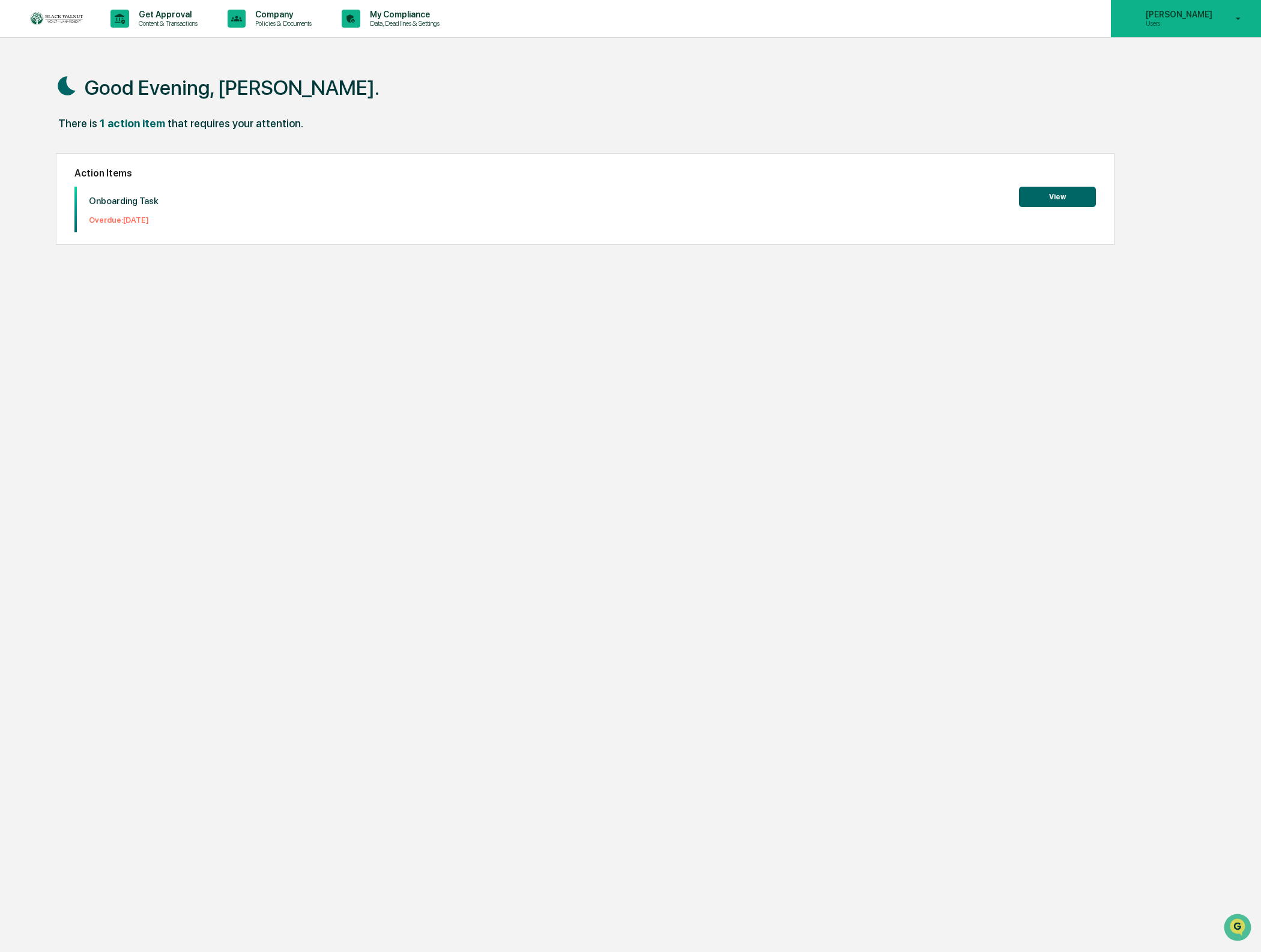
click at [1231, 9] on div "Hannah Near Users" at bounding box center [1185, 18] width 150 height 37
click at [1169, 65] on li "Switch to Admin view..." at bounding box center [1167, 61] width 168 height 22
